Goal: Task Accomplishment & Management: Use online tool/utility

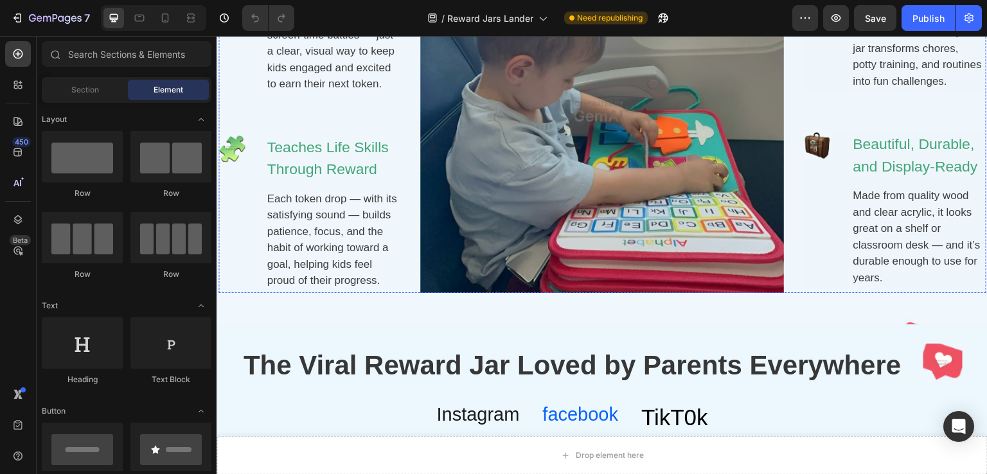
scroll to position [1028, 0]
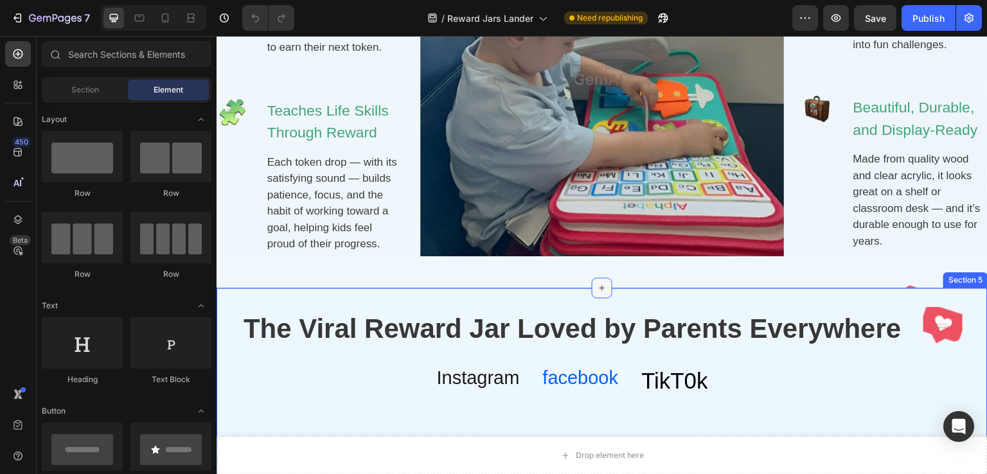
click at [599, 288] on icon at bounding box center [602, 288] width 6 height 6
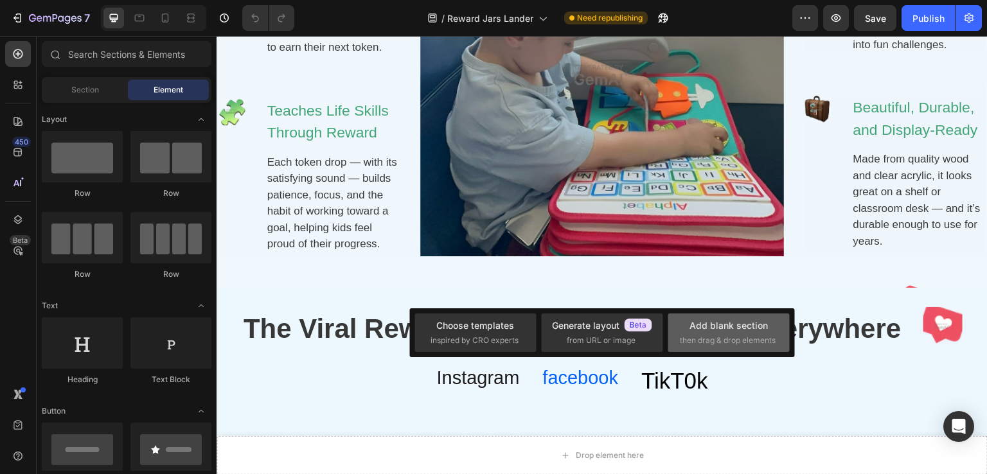
click at [723, 337] on span "then drag & drop elements" at bounding box center [728, 341] width 96 height 12
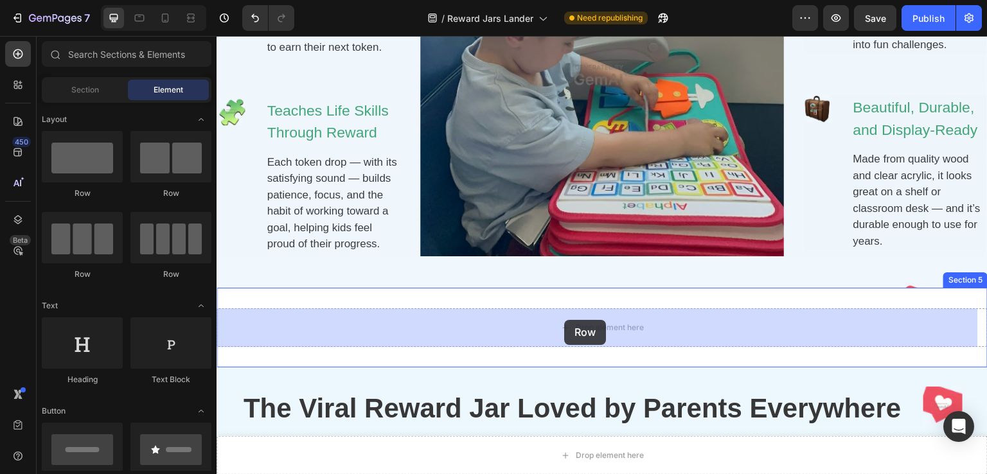
drag, startPoint x: 375, startPoint y: 202, endPoint x: 570, endPoint y: 322, distance: 229.8
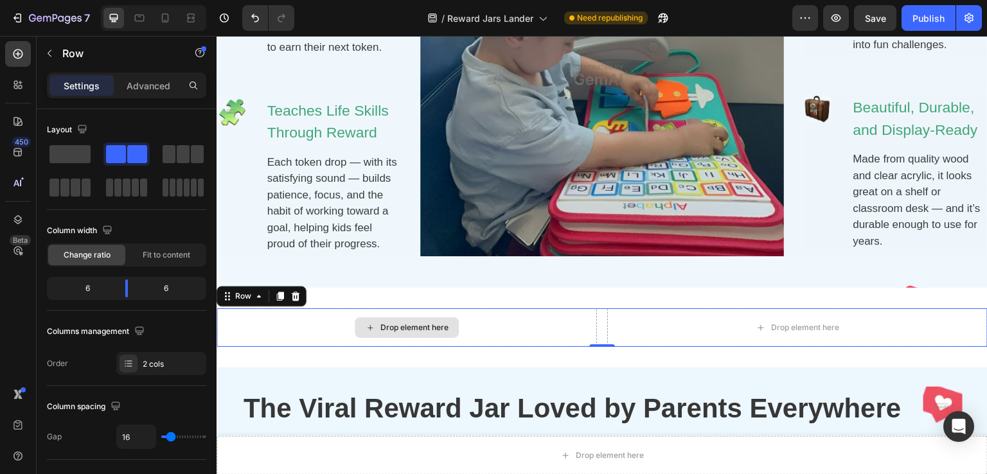
click at [552, 331] on div "Drop element here" at bounding box center [406, 327] width 380 height 39
click at [487, 330] on div "Drop element here" at bounding box center [406, 327] width 380 height 39
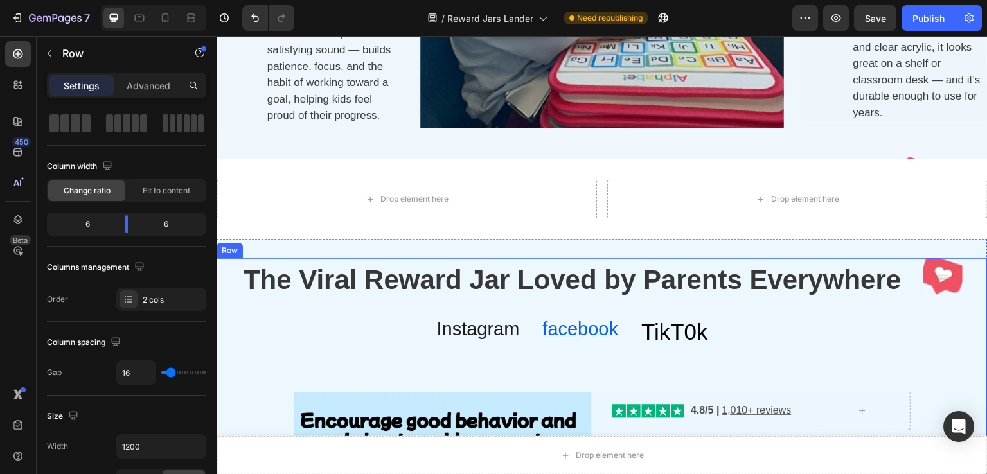
scroll to position [1156, 0]
click at [24, 55] on icon at bounding box center [18, 54] width 13 height 13
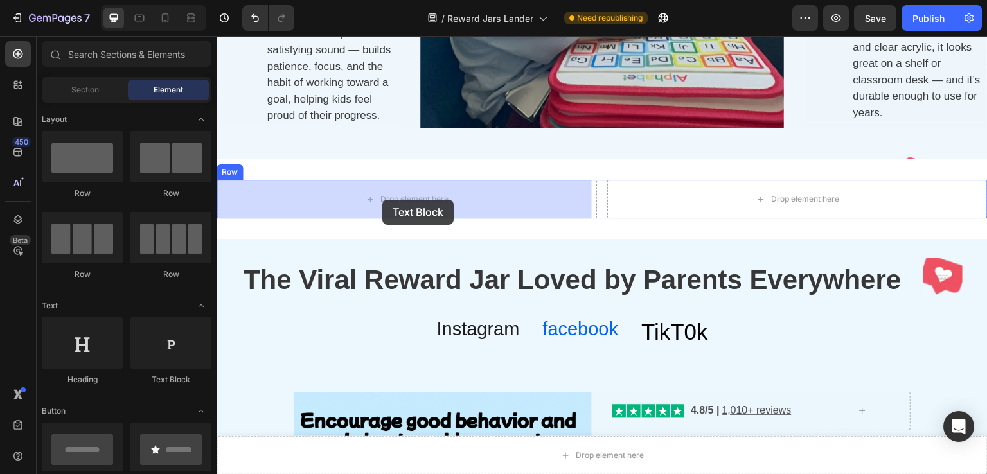
drag, startPoint x: 384, startPoint y: 391, endPoint x: 382, endPoint y: 200, distance: 190.8
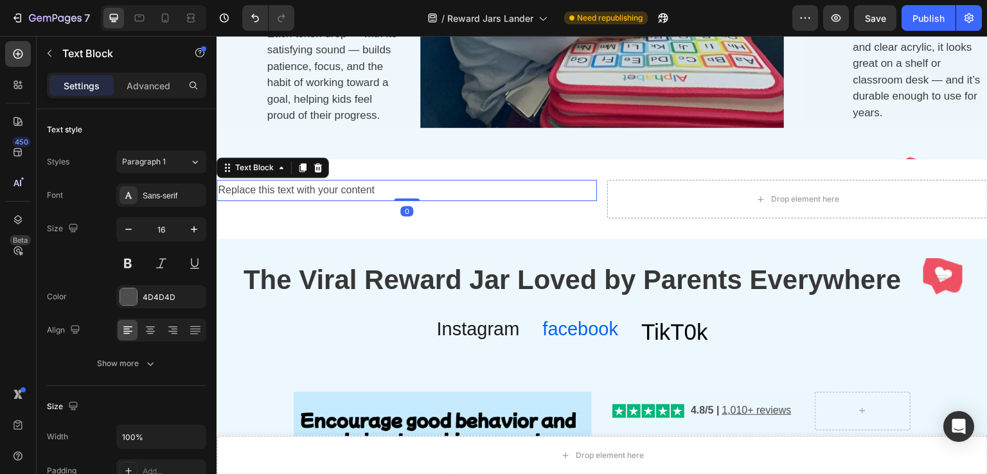
click at [389, 192] on div "Replace this text with your content" at bounding box center [406, 190] width 380 height 21
click at [48, 60] on button "button" at bounding box center [49, 53] width 21 height 21
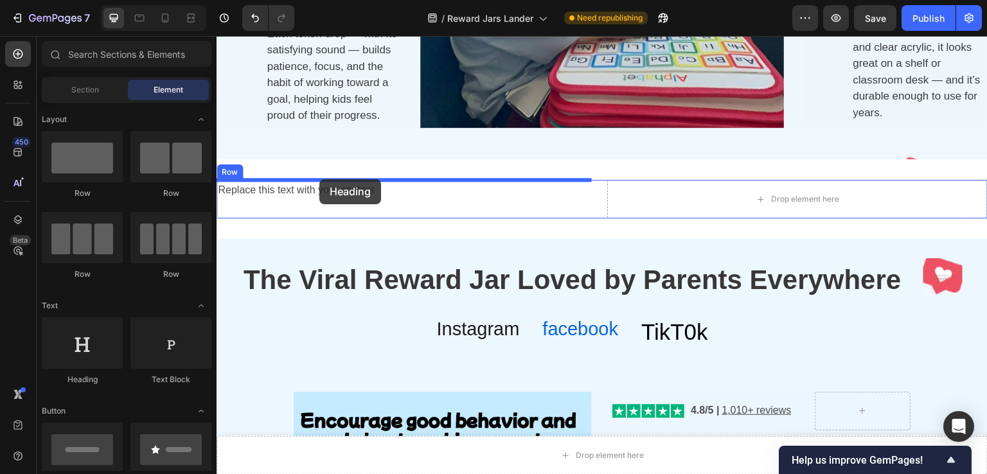
drag, startPoint x: 385, startPoint y: 358, endPoint x: 319, endPoint y: 179, distance: 190.2
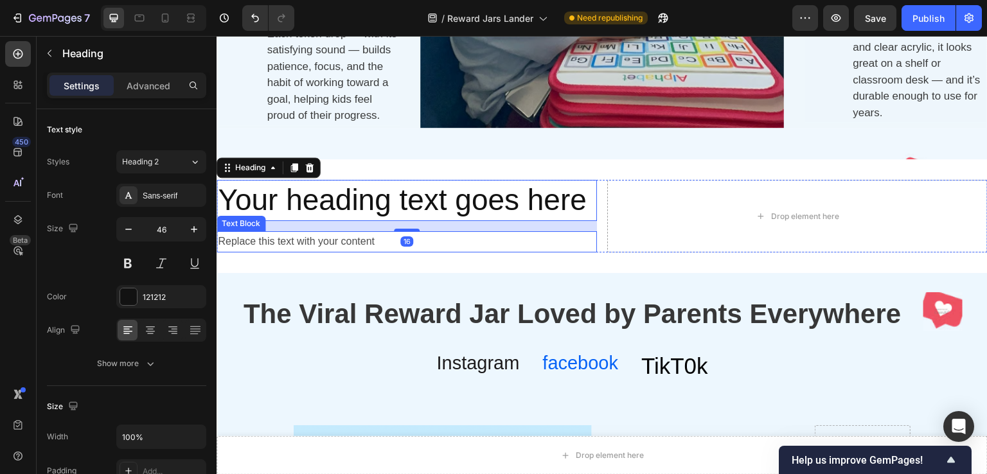
click at [329, 245] on p "Replace this text with your content" at bounding box center [407, 242] width 378 height 19
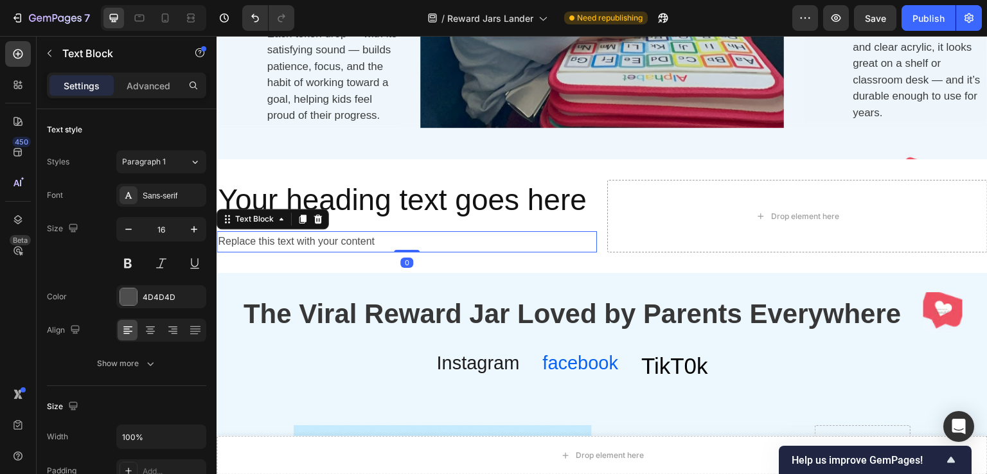
click at [329, 245] on p "Replace this text with your content" at bounding box center [407, 242] width 378 height 19
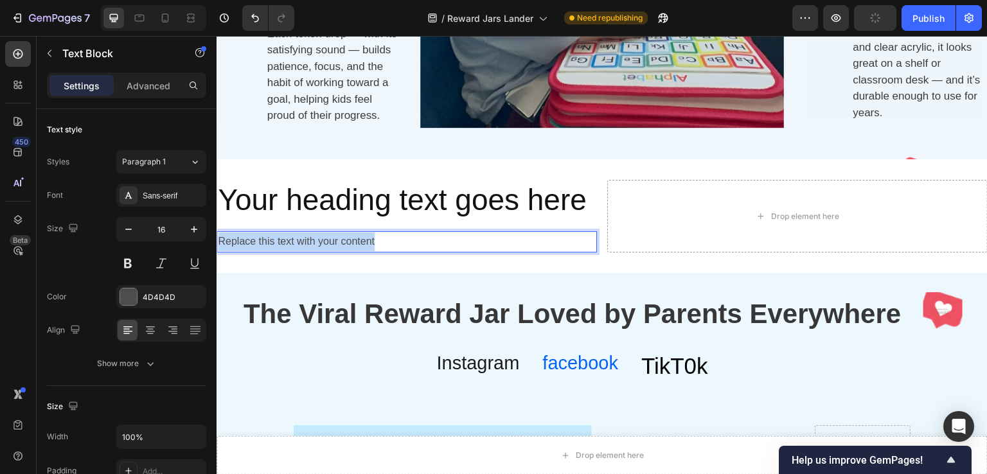
click at [329, 245] on p "Replace this text with your content" at bounding box center [407, 242] width 378 height 19
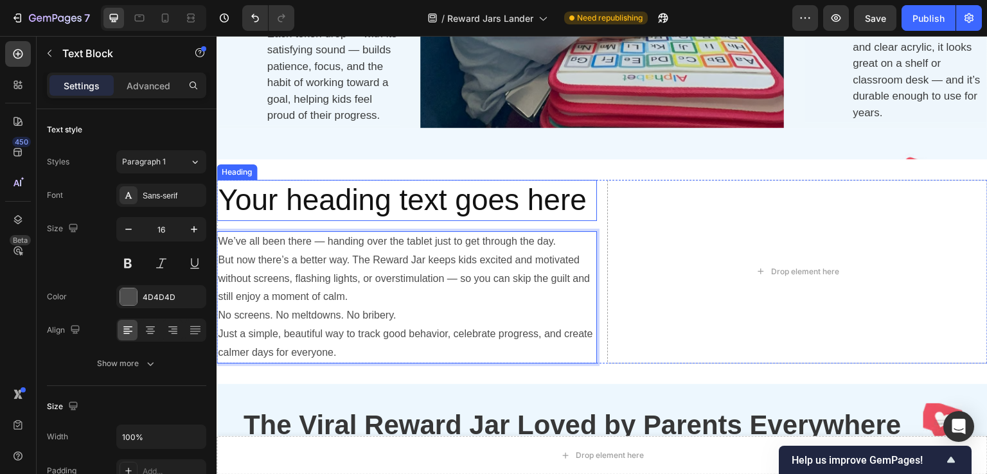
click at [318, 202] on h2 "Your heading text goes here" at bounding box center [406, 200] width 380 height 41
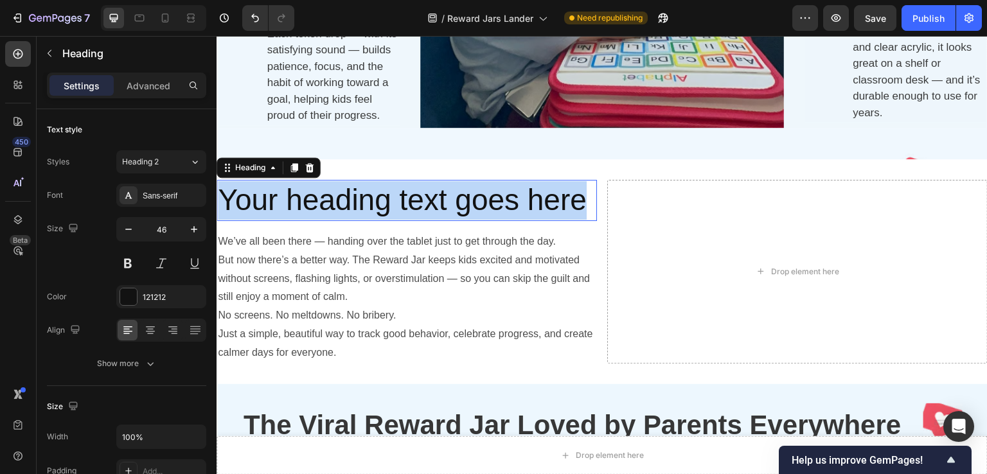
click at [318, 202] on p "Your heading text goes here" at bounding box center [407, 200] width 378 height 39
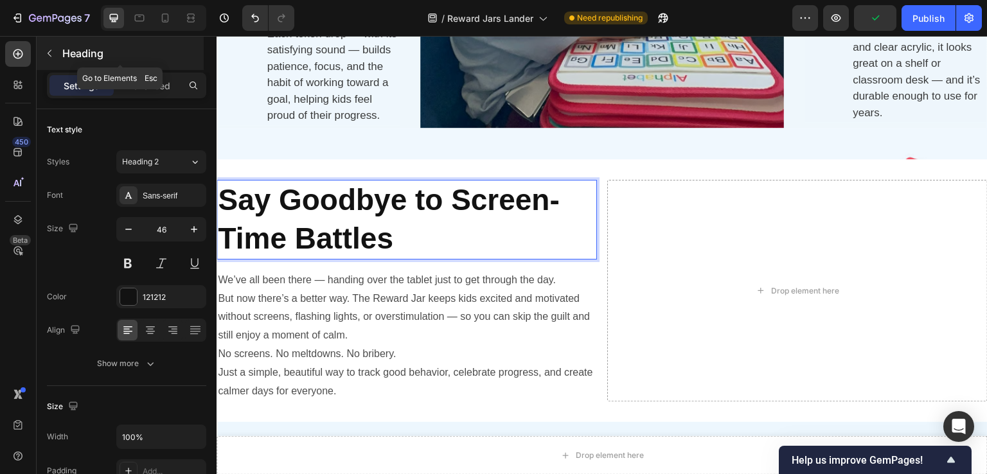
click at [53, 57] on icon "button" at bounding box center [49, 53] width 10 height 10
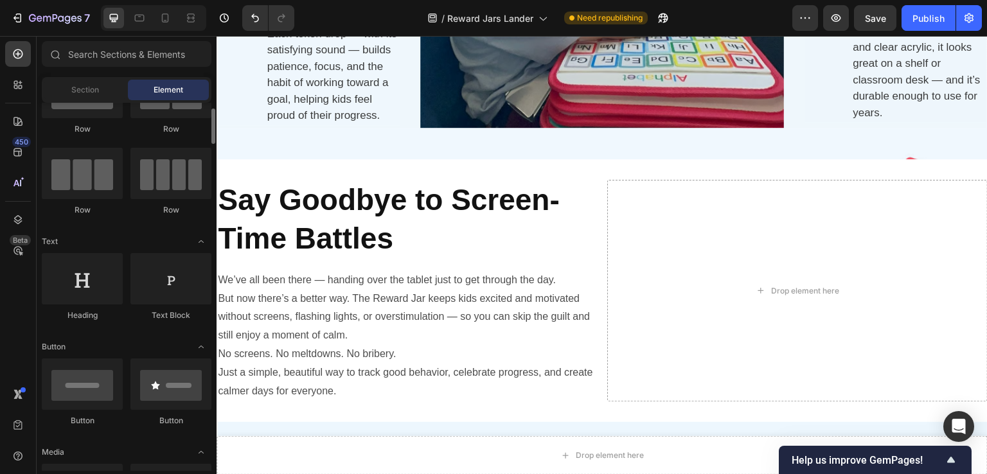
scroll to position [128, 0]
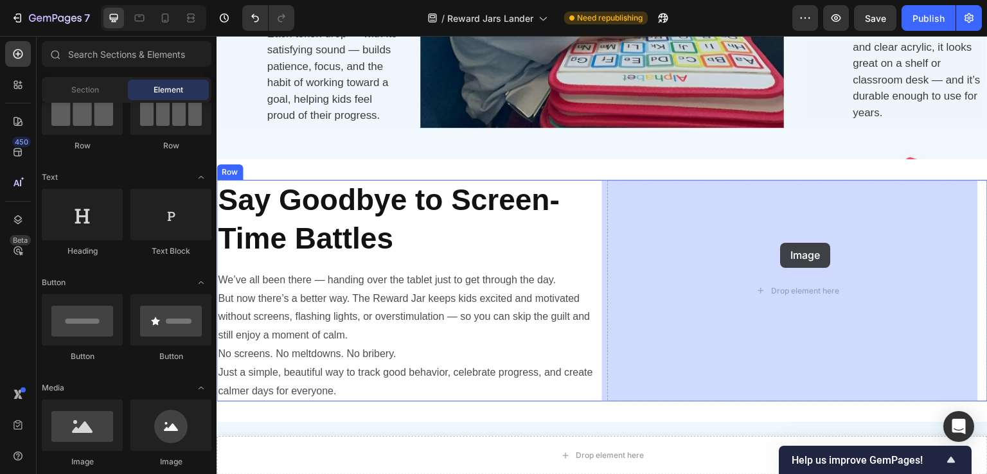
drag, startPoint x: 265, startPoint y: 464, endPoint x: 548, endPoint y: 308, distance: 323.8
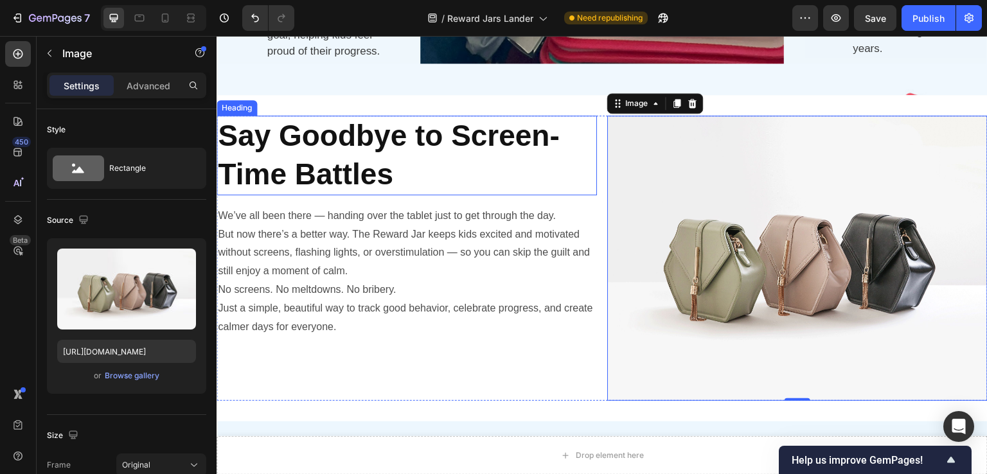
scroll to position [1092, 0]
